Goal: Transaction & Acquisition: Book appointment/travel/reservation

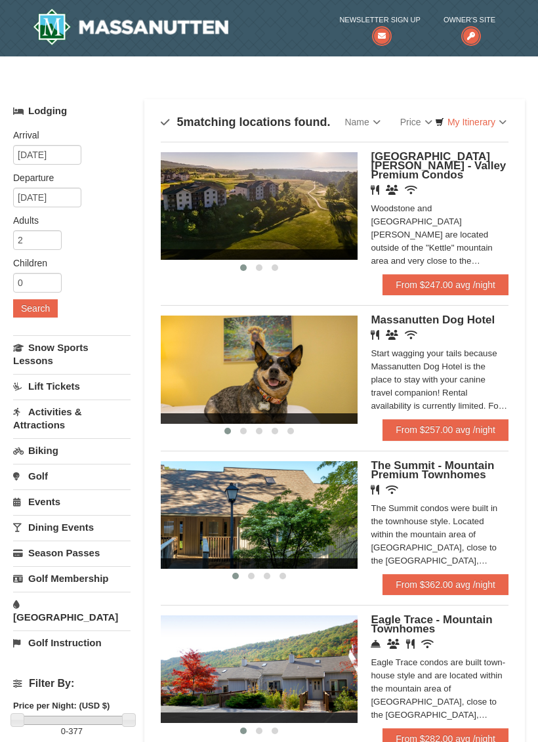
click at [68, 502] on link "Events" at bounding box center [71, 501] width 117 height 24
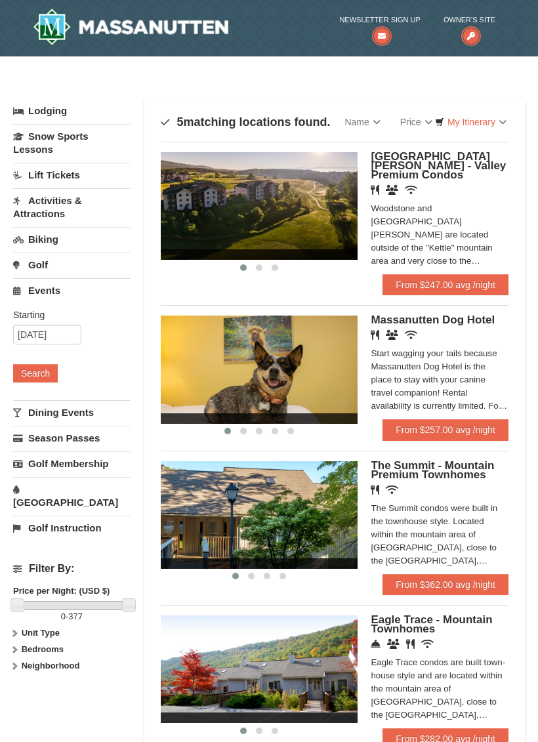
click at [46, 373] on button "Search" at bounding box center [35, 373] width 45 height 18
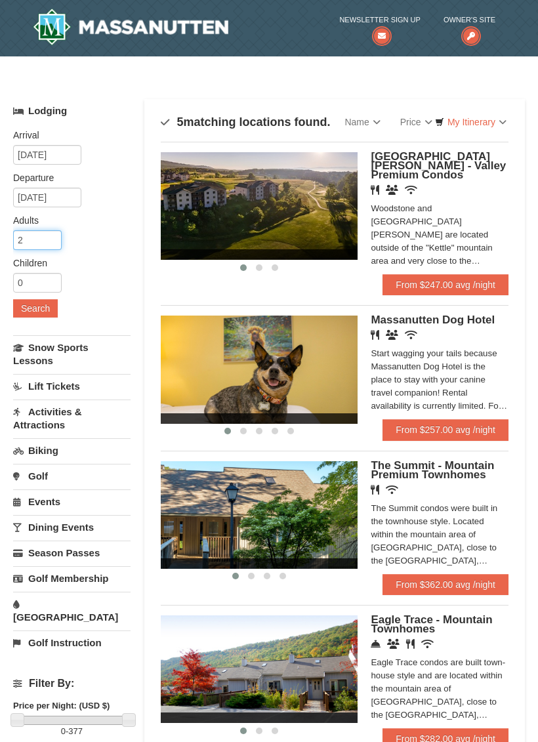
click at [49, 239] on input "2" at bounding box center [37, 240] width 49 height 20
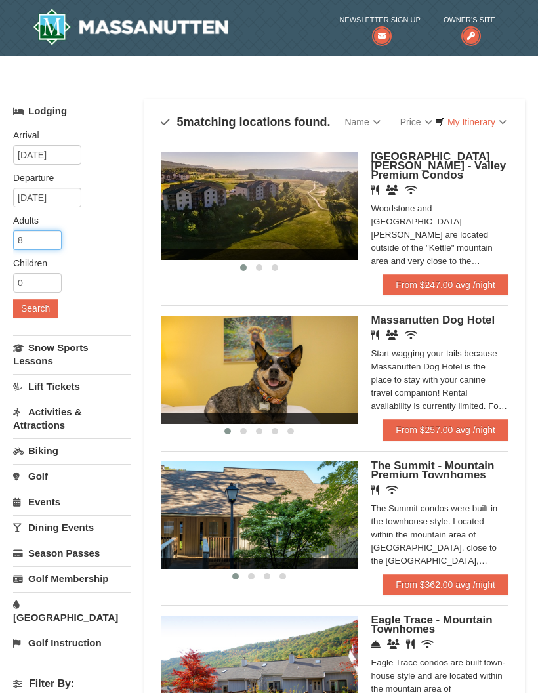
type input "8"
click at [39, 279] on input "0" at bounding box center [37, 283] width 49 height 20
type input "2"
click at [43, 309] on button "Search" at bounding box center [35, 308] width 45 height 18
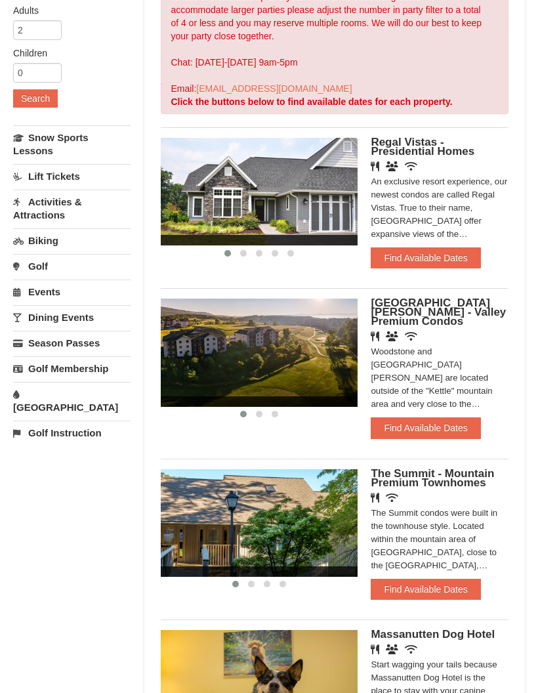
scroll to position [210, 0]
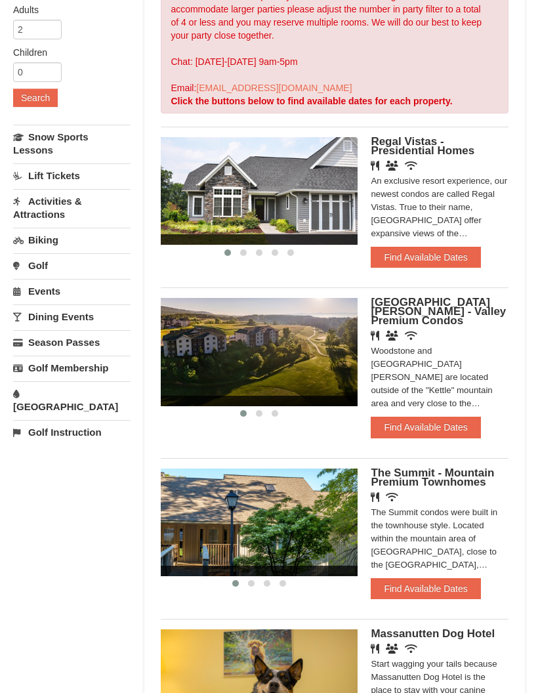
click at [436, 258] on button "Find Available Dates" at bounding box center [426, 257] width 110 height 21
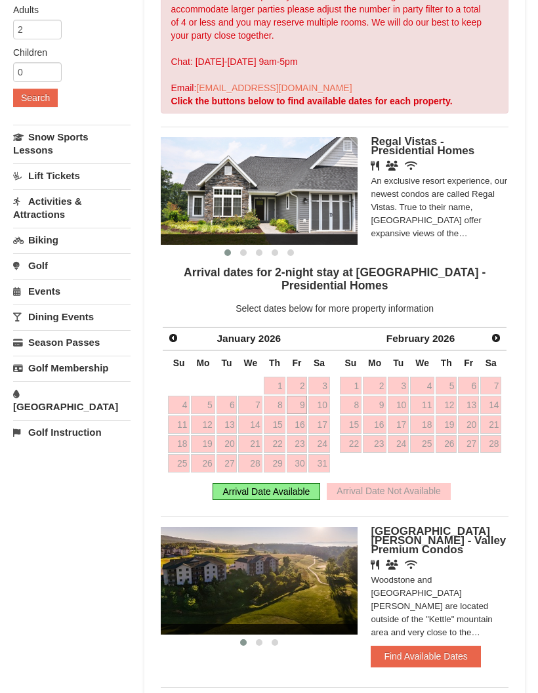
click at [174, 333] on span "Prev" at bounding box center [173, 338] width 10 height 10
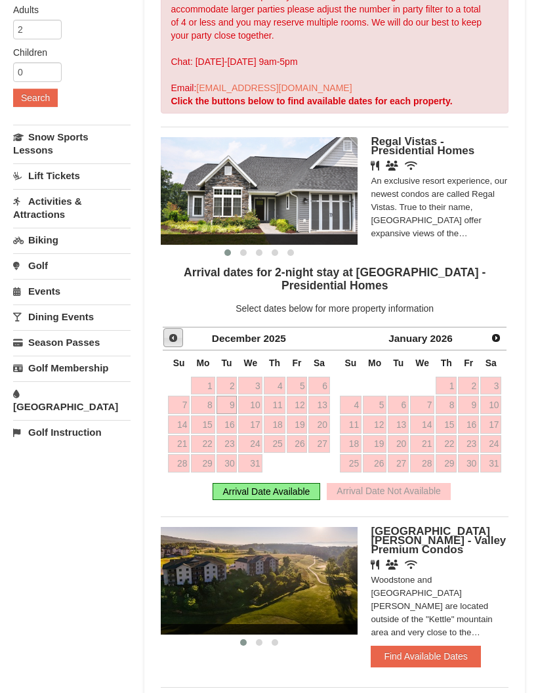
click at [176, 336] on span "Prev" at bounding box center [173, 338] width 10 height 10
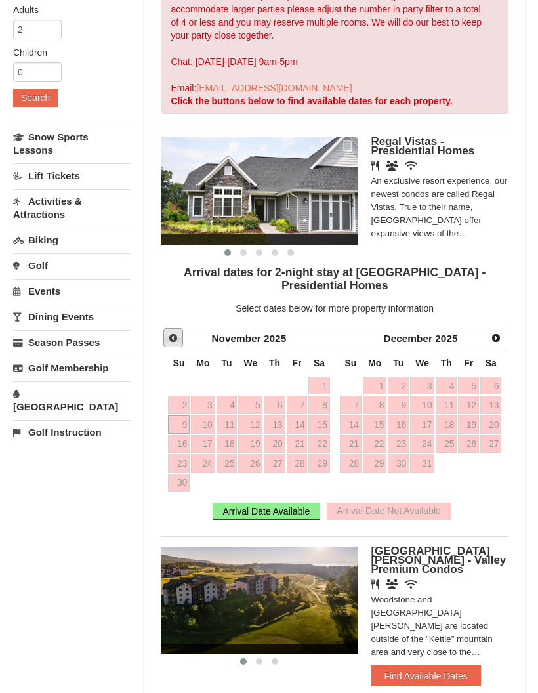
click at [173, 342] on span "Prev" at bounding box center [173, 338] width 10 height 10
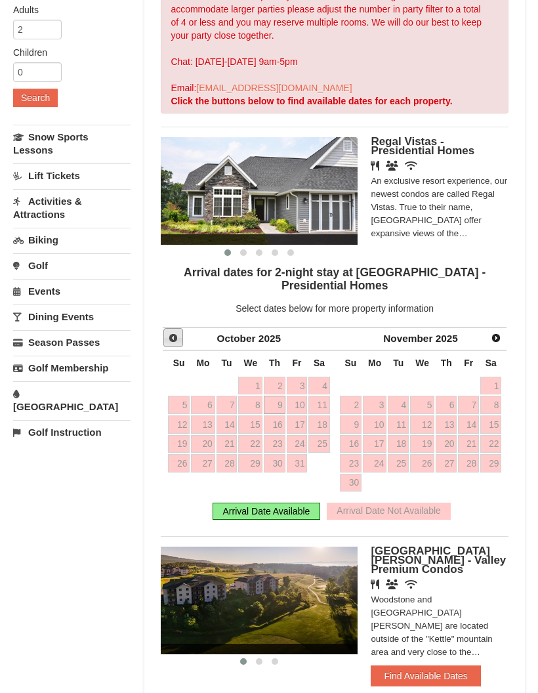
click at [173, 341] on span "Prev" at bounding box center [173, 338] width 10 height 10
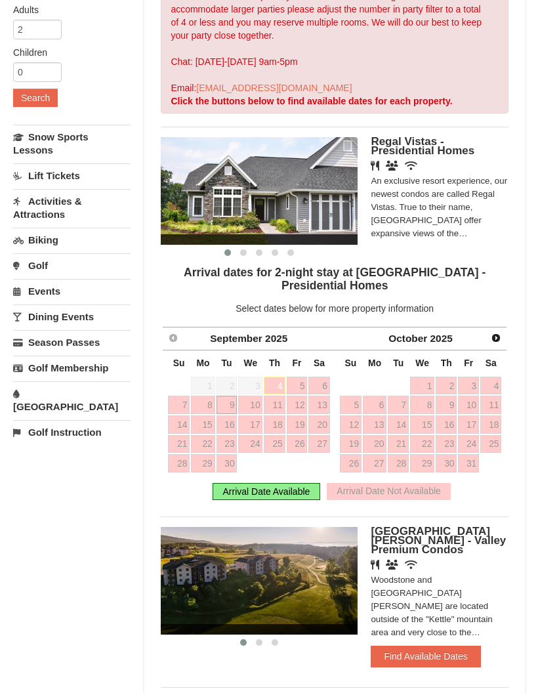
click at [502, 334] on link "Next" at bounding box center [496, 338] width 18 height 18
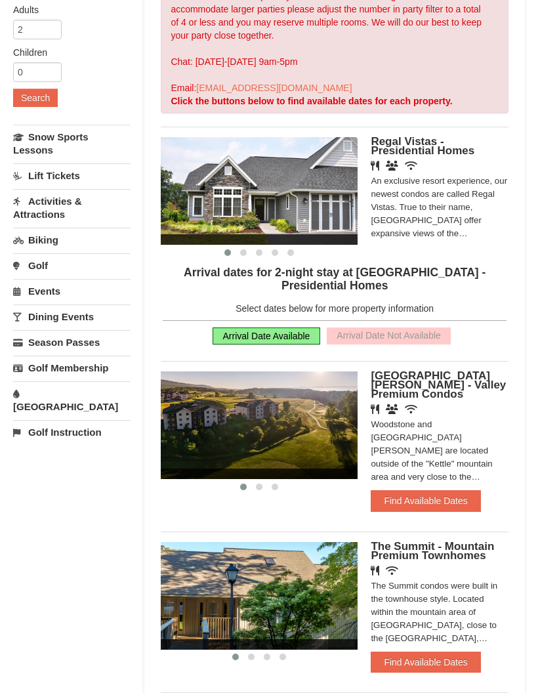
click at [502, 333] on link "Next" at bounding box center [496, 331] width 18 height 18
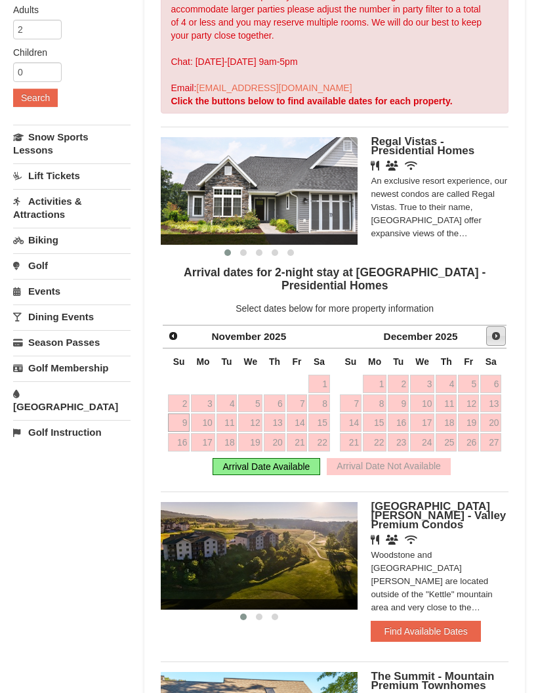
click at [503, 335] on link "Next" at bounding box center [496, 336] width 20 height 20
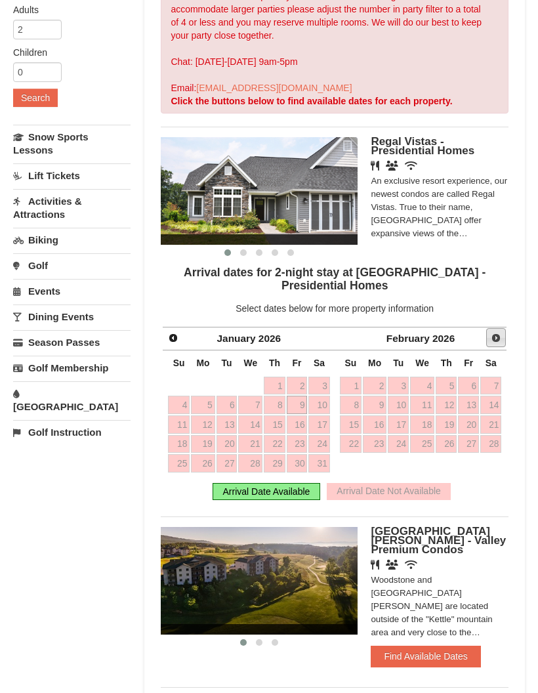
click at [500, 339] on span "Next" at bounding box center [496, 338] width 10 height 10
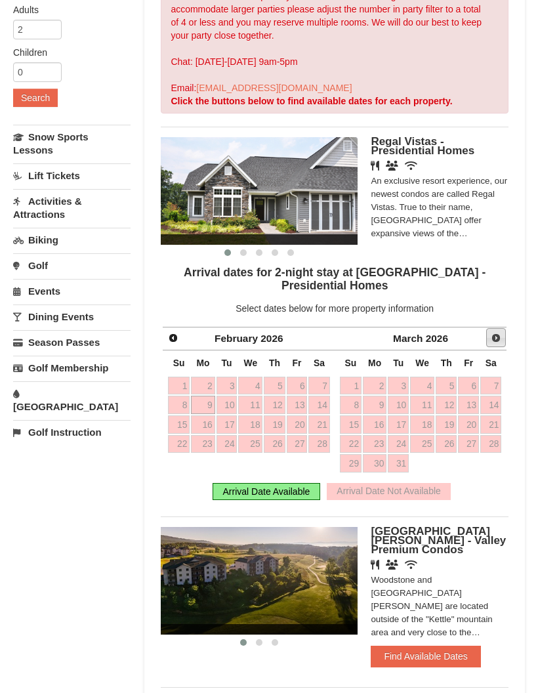
click at [503, 333] on link "Next" at bounding box center [496, 338] width 20 height 20
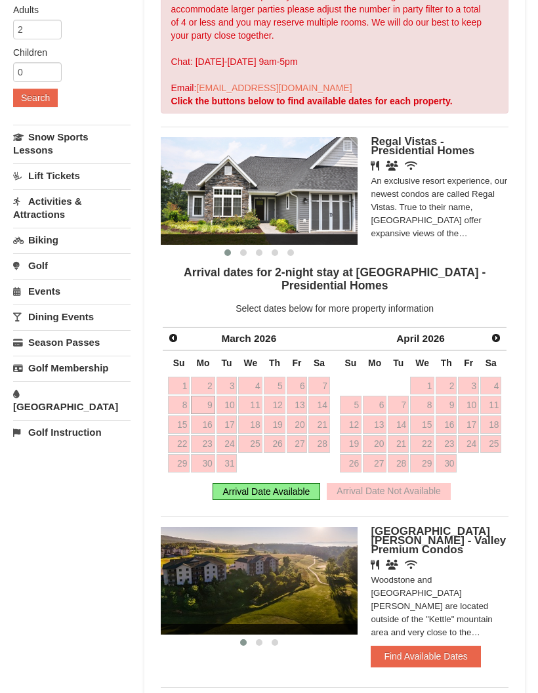
click at [499, 337] on span "Next" at bounding box center [496, 338] width 10 height 10
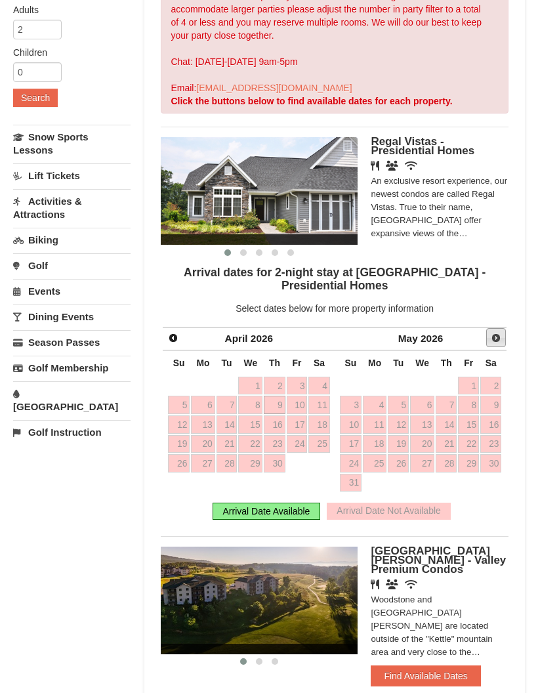
click at [500, 338] on span "Next" at bounding box center [496, 338] width 10 height 10
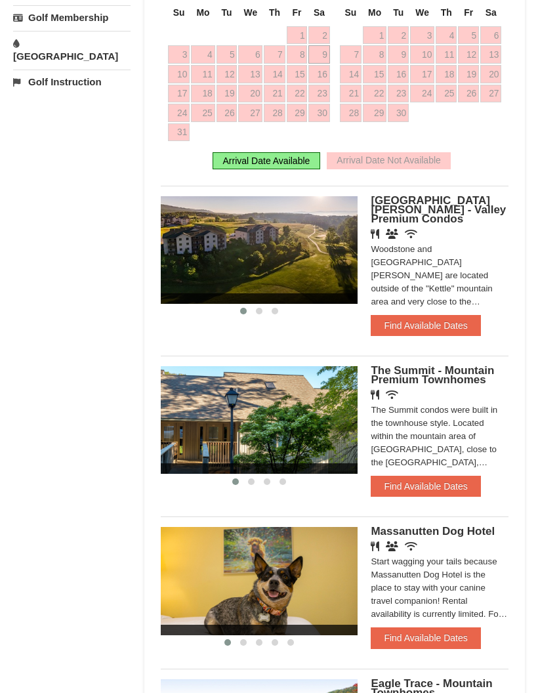
scroll to position [561, 0]
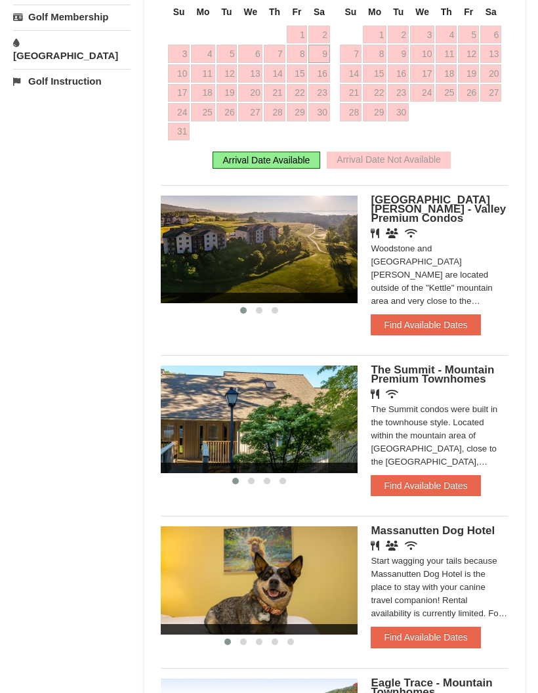
click at [441, 475] on button "Find Available Dates" at bounding box center [426, 485] width 110 height 21
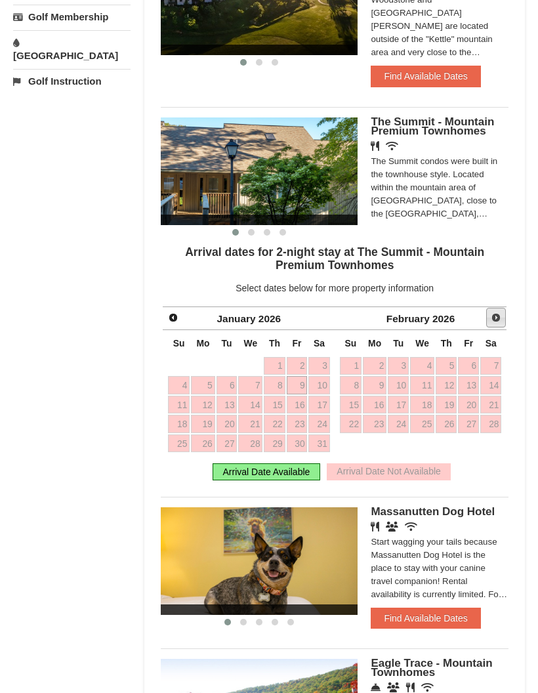
click at [500, 312] on span "Next" at bounding box center [496, 317] width 10 height 10
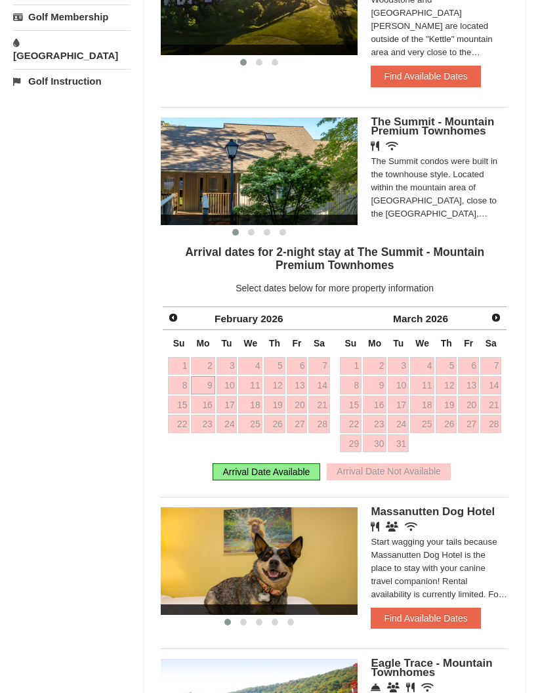
click at [436, 617] on button "Find Available Dates" at bounding box center [426, 617] width 110 height 21
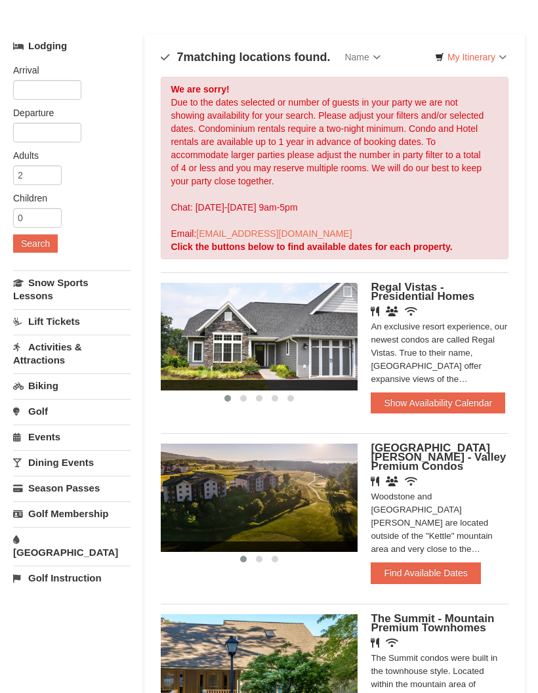
scroll to position [0, 0]
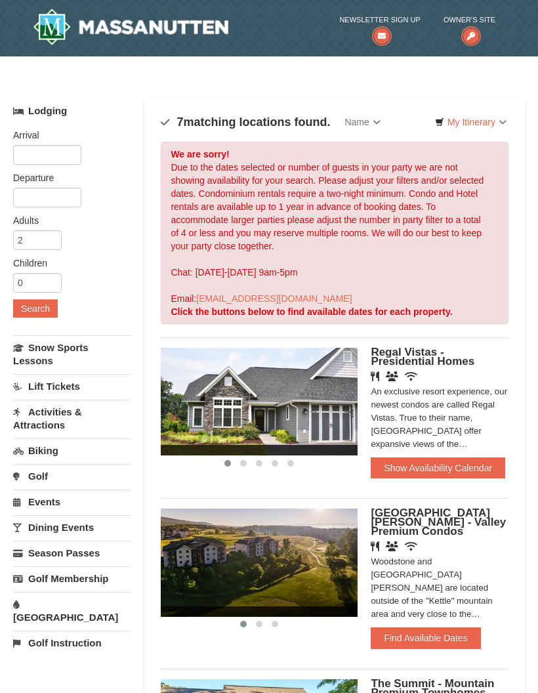
click at [84, 236] on div "Arrival Please format dates MM/DD/YYYY Please format dates MM/DD/YYYY Departure…" at bounding box center [71, 228] width 117 height 211
click at [47, 313] on button "Search" at bounding box center [35, 308] width 45 height 18
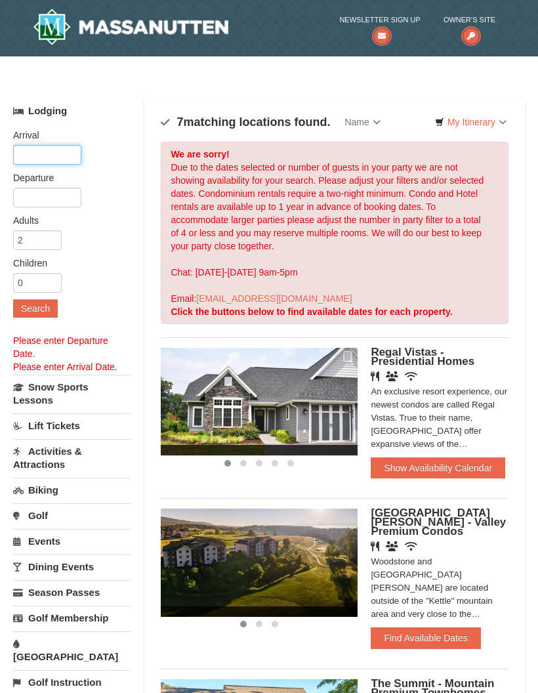
click at [60, 152] on input "text" at bounding box center [47, 155] width 68 height 20
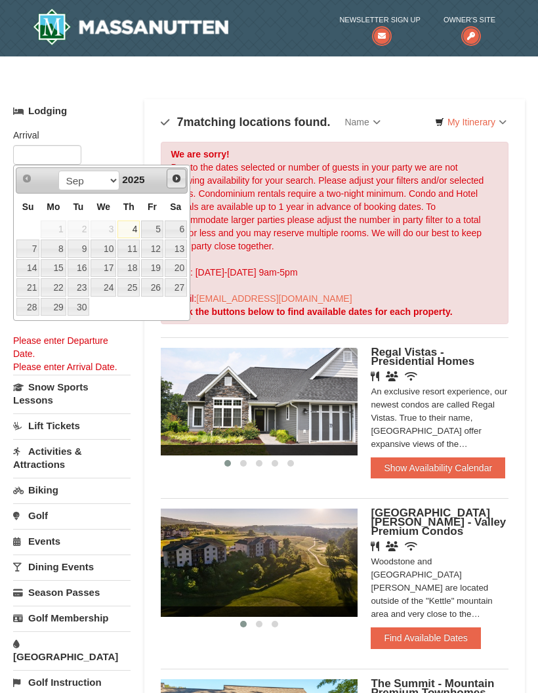
click at [180, 180] on span "Next" at bounding box center [176, 178] width 10 height 10
click at [174, 185] on link "Next" at bounding box center [177, 179] width 20 height 20
click at [173, 182] on span "Next" at bounding box center [176, 178] width 10 height 10
click at [166, 251] on link "10" at bounding box center [176, 248] width 22 height 18
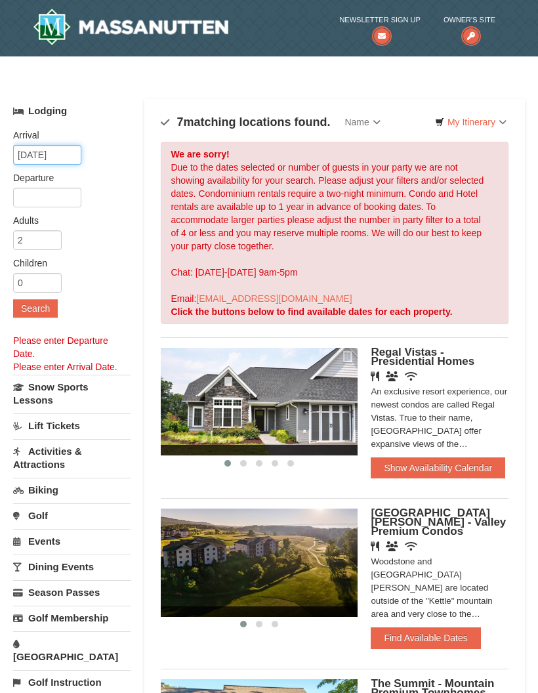
click at [72, 152] on input "01/10/2026" at bounding box center [47, 155] width 68 height 20
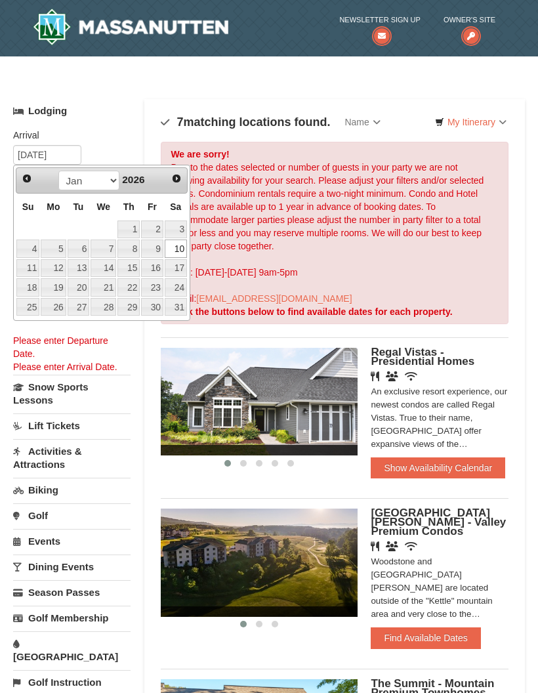
click at [161, 249] on link "9" at bounding box center [152, 248] width 22 height 18
type input "[DATE]"
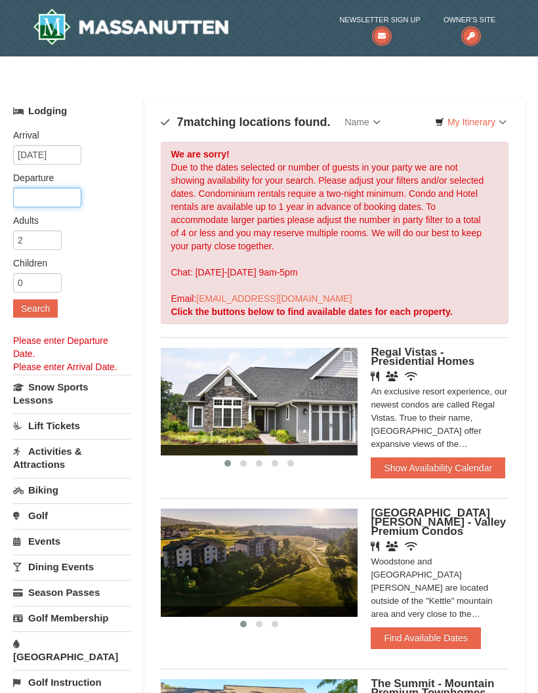
click at [63, 197] on input "text" at bounding box center [47, 198] width 68 height 20
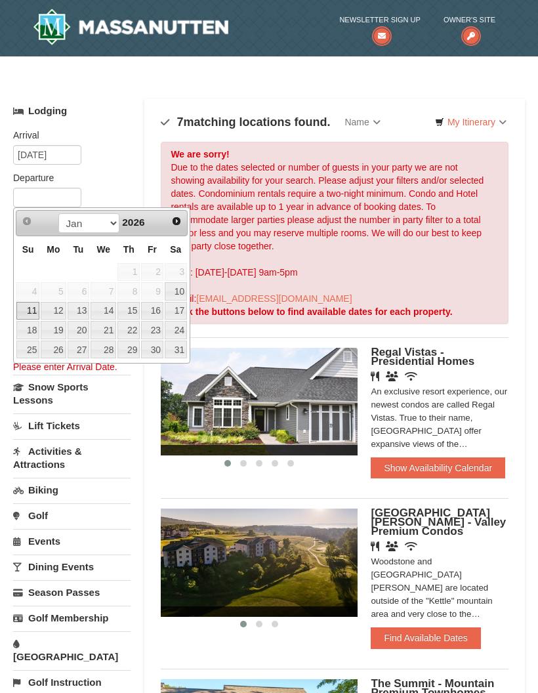
click at [35, 313] on link "11" at bounding box center [27, 311] width 23 height 18
type input "[DATE]"
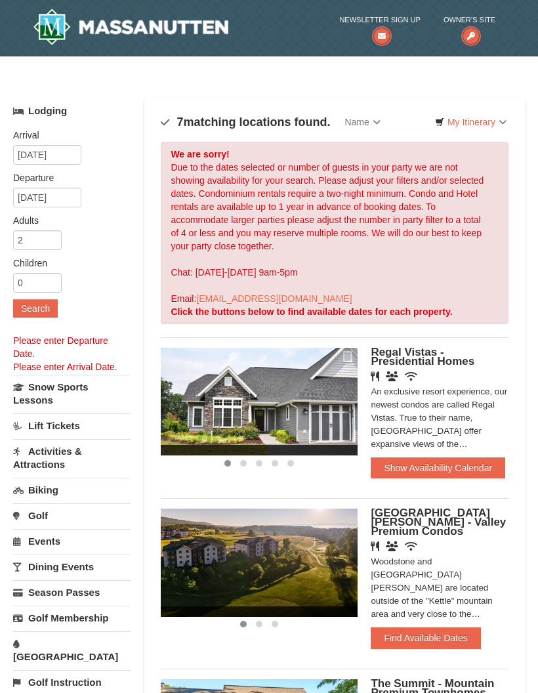
click at [45, 311] on button "Search" at bounding box center [35, 308] width 45 height 18
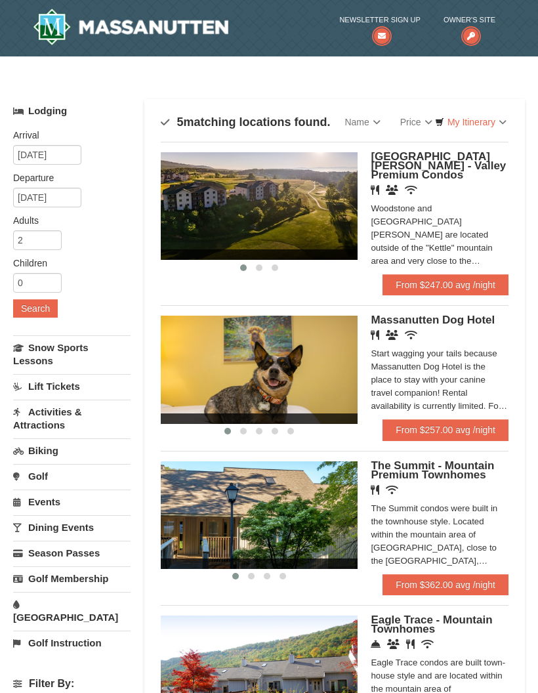
click at [439, 367] on div "Start wagging your tails because Massanutten Dog Hotel is the place to stay wit…" at bounding box center [440, 380] width 138 height 66
